Goal: Information Seeking & Learning: Learn about a topic

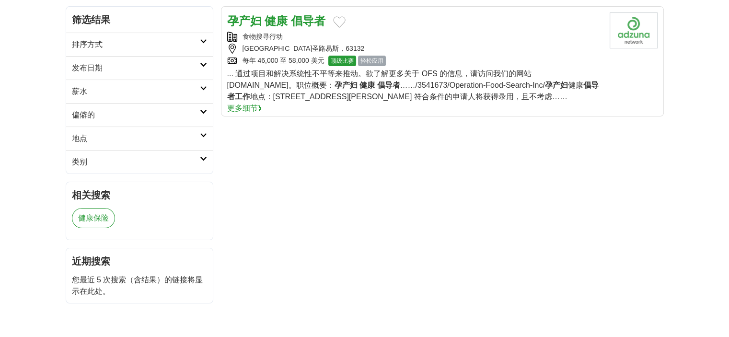
scroll to position [144, 0]
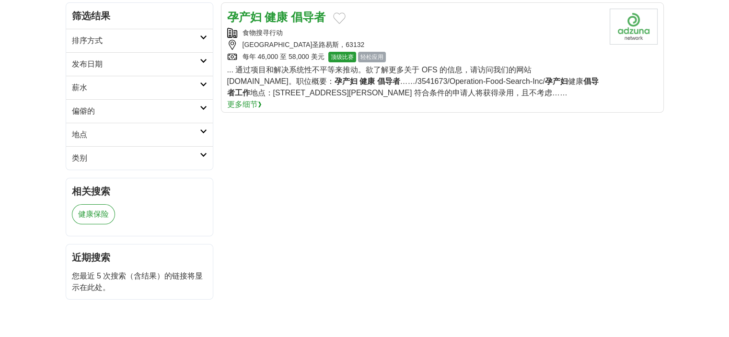
click at [176, 64] on h2 "发布日期" at bounding box center [136, 64] width 128 height 12
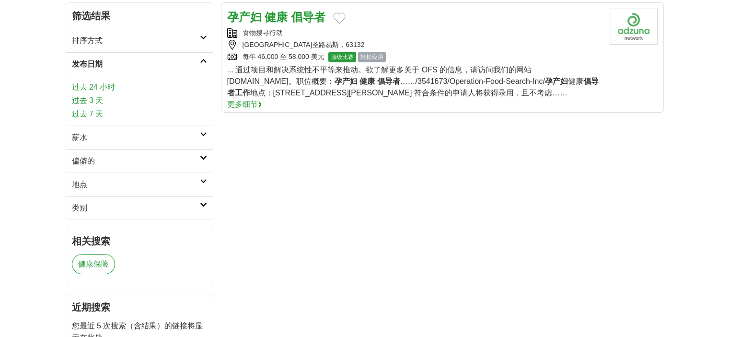
click at [86, 88] on font "过去 24 小时" at bounding box center [94, 87] width 44 height 8
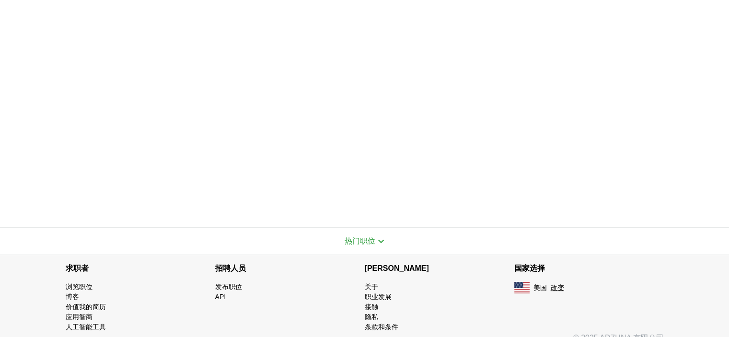
scroll to position [240, 0]
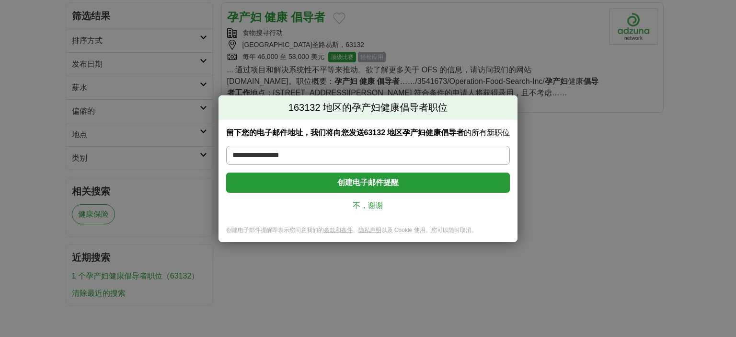
click at [375, 205] on font "不，谢谢" at bounding box center [368, 205] width 31 height 8
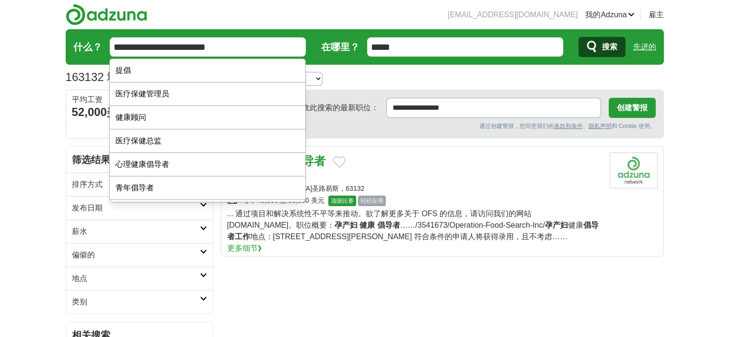
drag, startPoint x: 153, startPoint y: 47, endPoint x: 70, endPoint y: 46, distance: 83.4
click at [70, 46] on form "**********" at bounding box center [365, 46] width 598 height 35
type input "**********"
click at [579, 37] on button "搜索" at bounding box center [602, 47] width 47 height 20
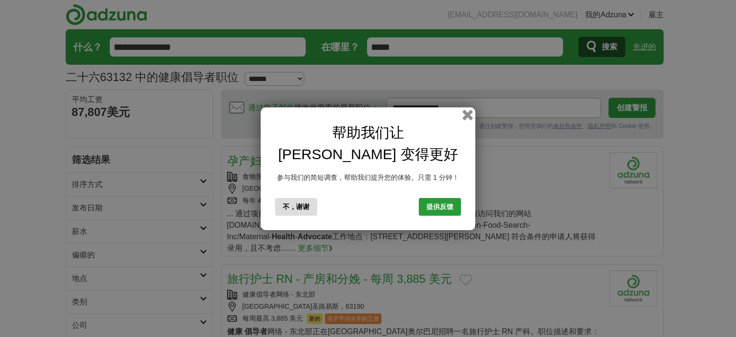
click at [465, 114] on button "button" at bounding box center [468, 114] width 11 height 11
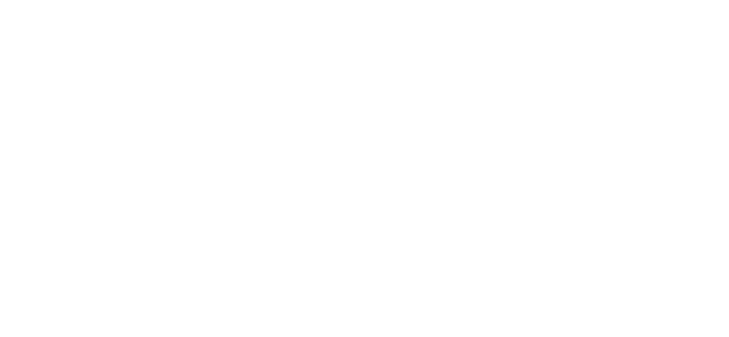
scroll to position [1438, 0]
